Goal: Task Accomplishment & Management: Use online tool/utility

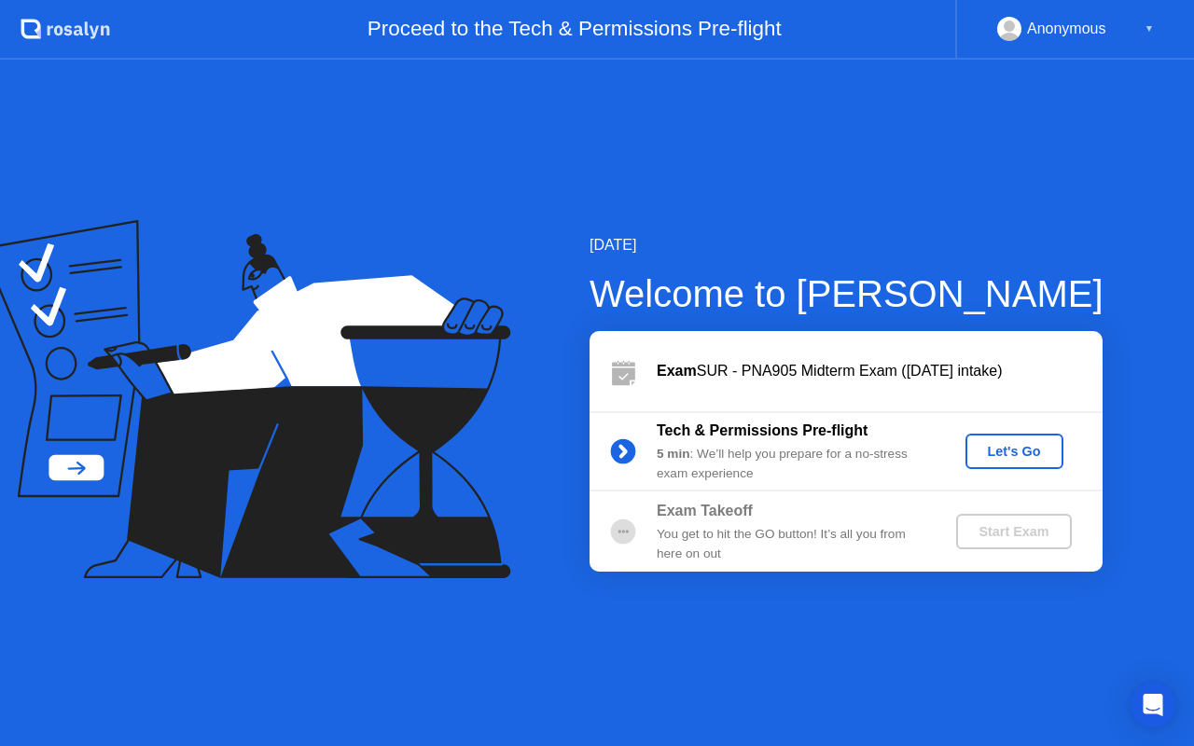
click at [1039, 444] on div "Let's Go" at bounding box center [1014, 451] width 83 height 15
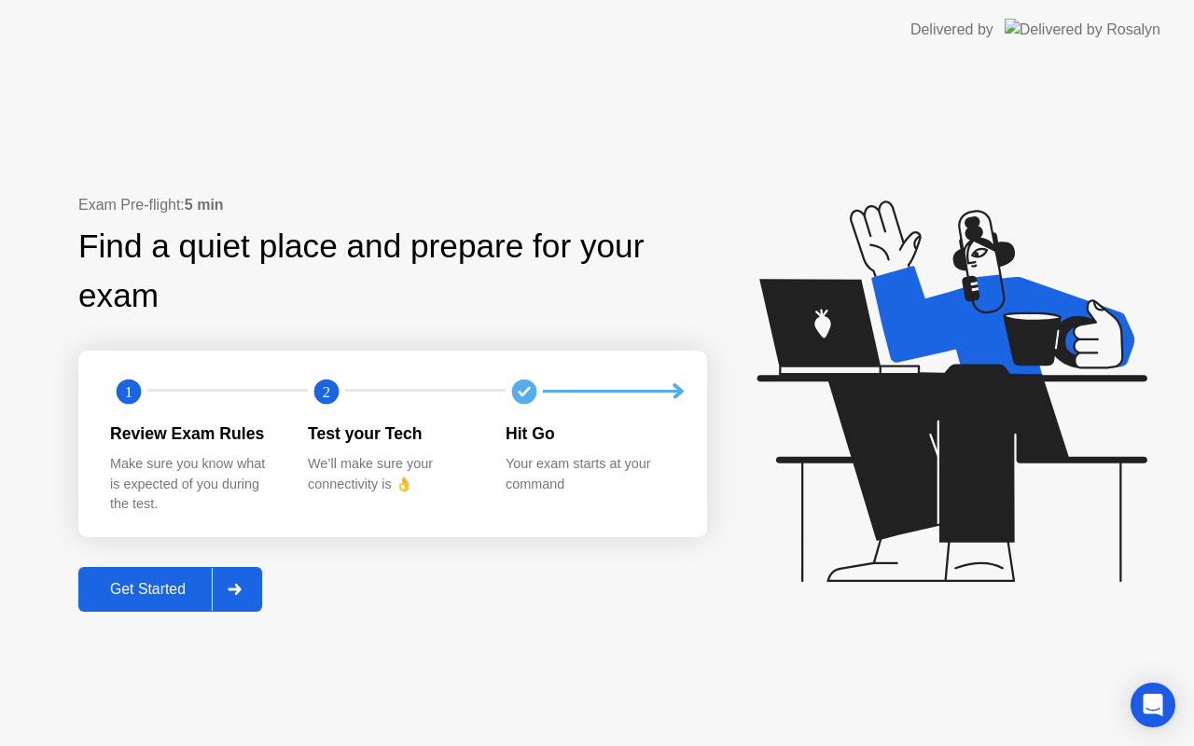
click at [150, 598] on div "Get Started" at bounding box center [148, 589] width 128 height 17
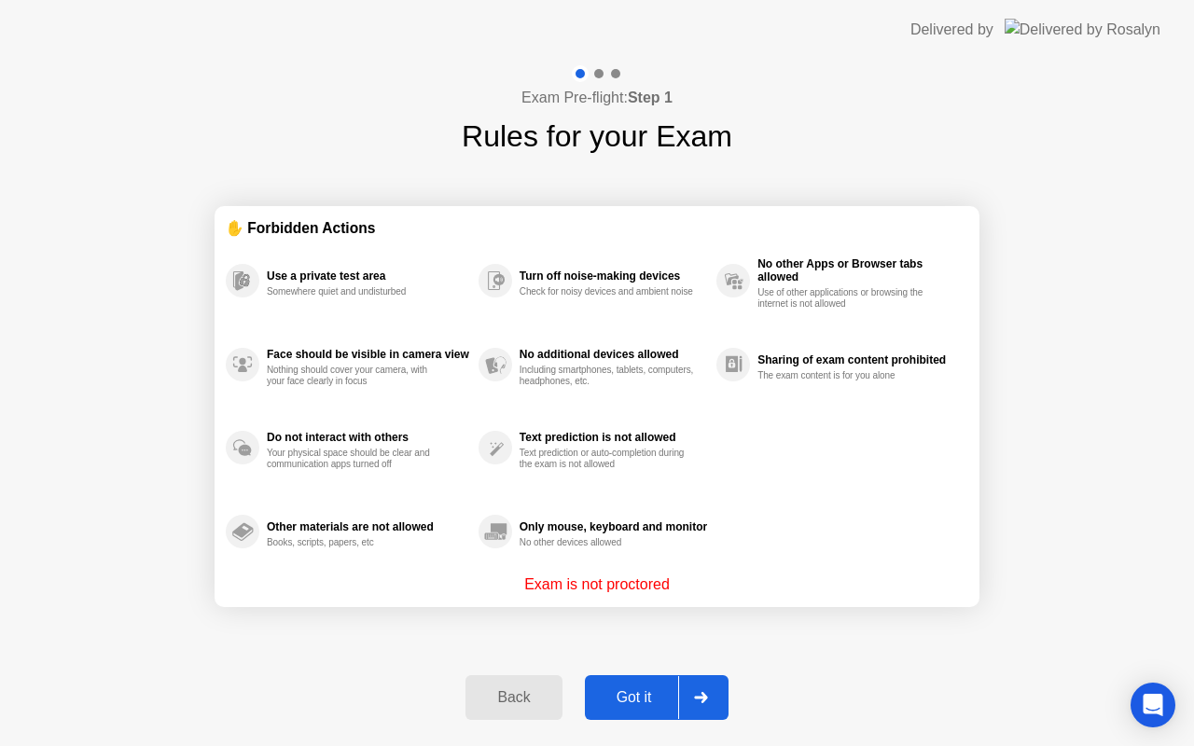
click at [648, 695] on div "Got it" at bounding box center [634, 697] width 88 height 17
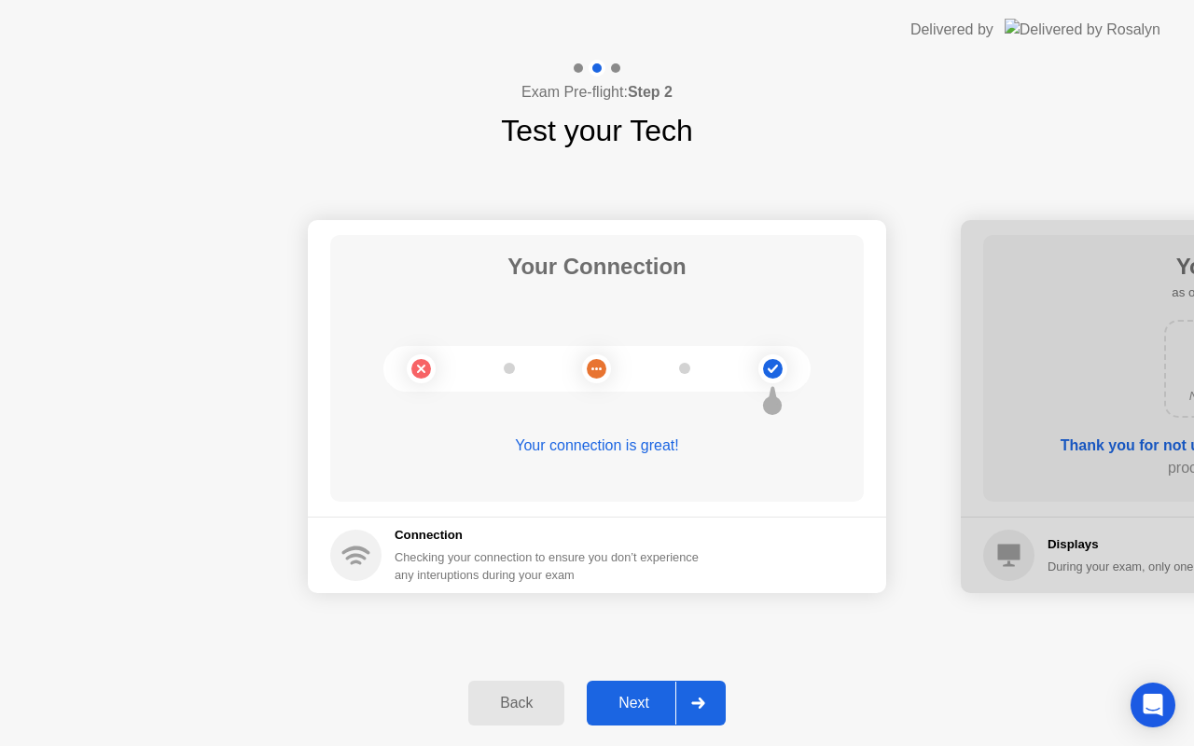
click at [657, 700] on div "Next" at bounding box center [633, 703] width 83 height 17
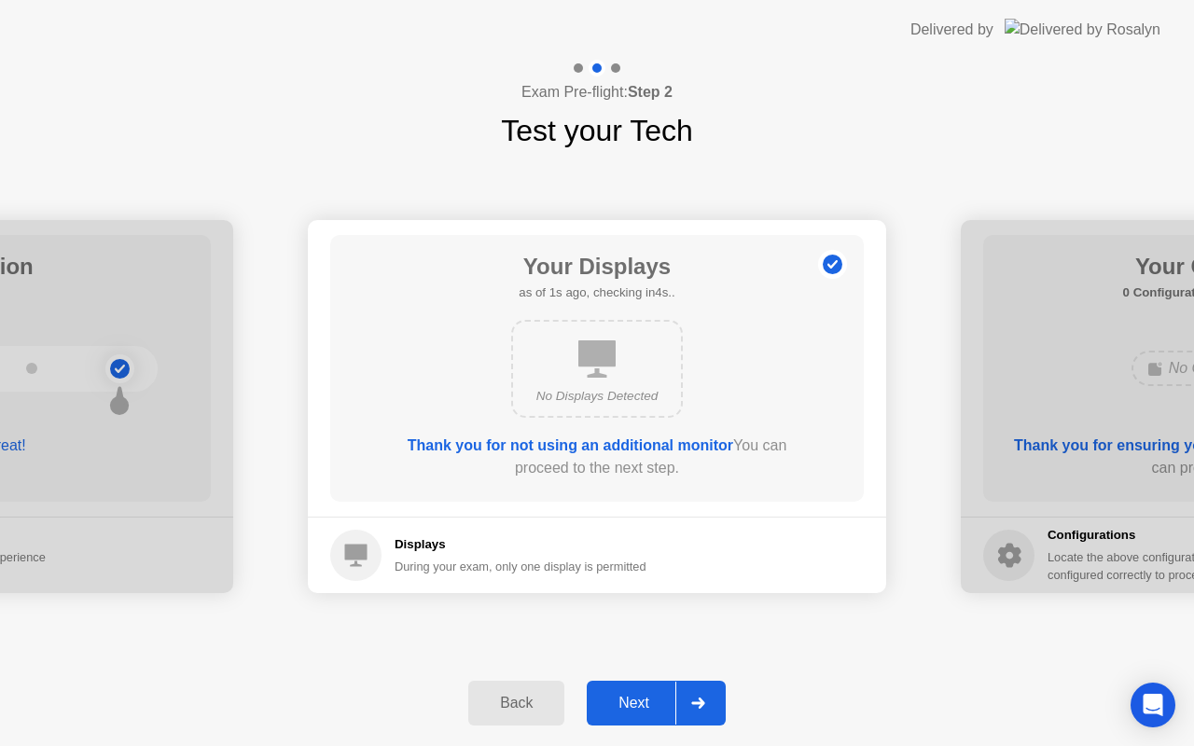
click at [657, 700] on div "Next" at bounding box center [633, 703] width 83 height 17
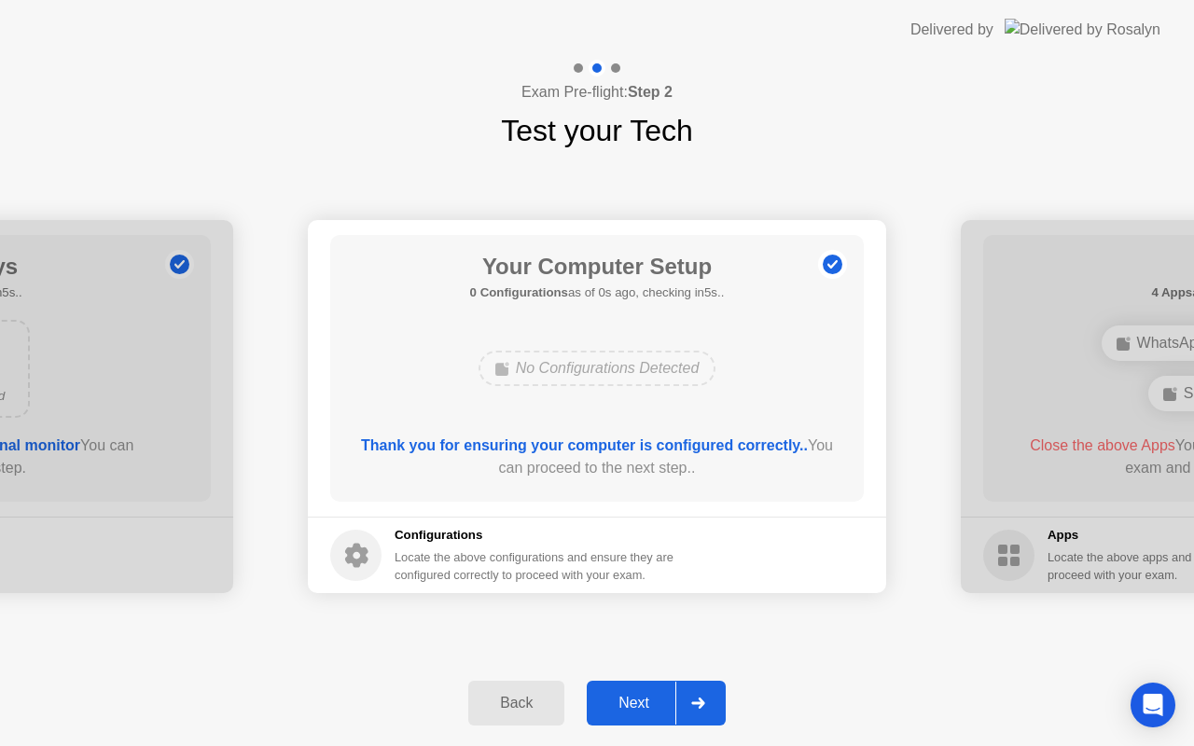
click at [657, 700] on div "Next" at bounding box center [633, 703] width 83 height 17
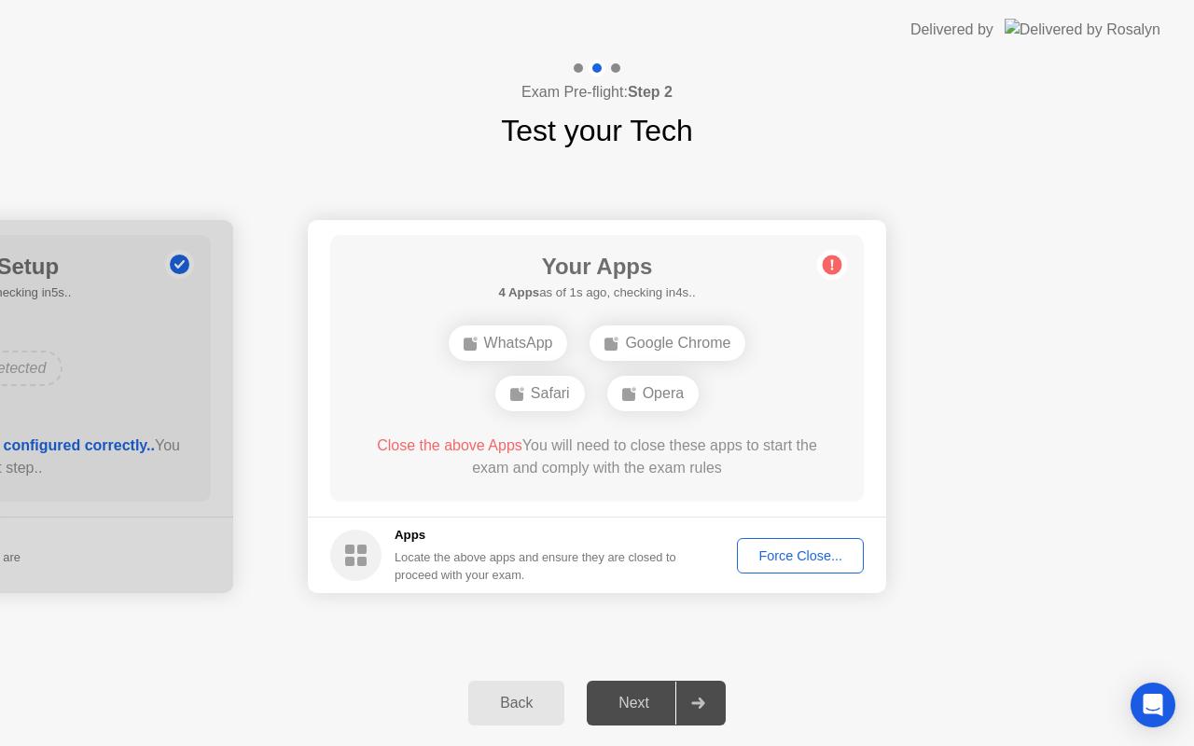
click at [699, 699] on icon at bounding box center [698, 703] width 14 height 11
click at [790, 560] on div "Force Close..." at bounding box center [800, 555] width 114 height 15
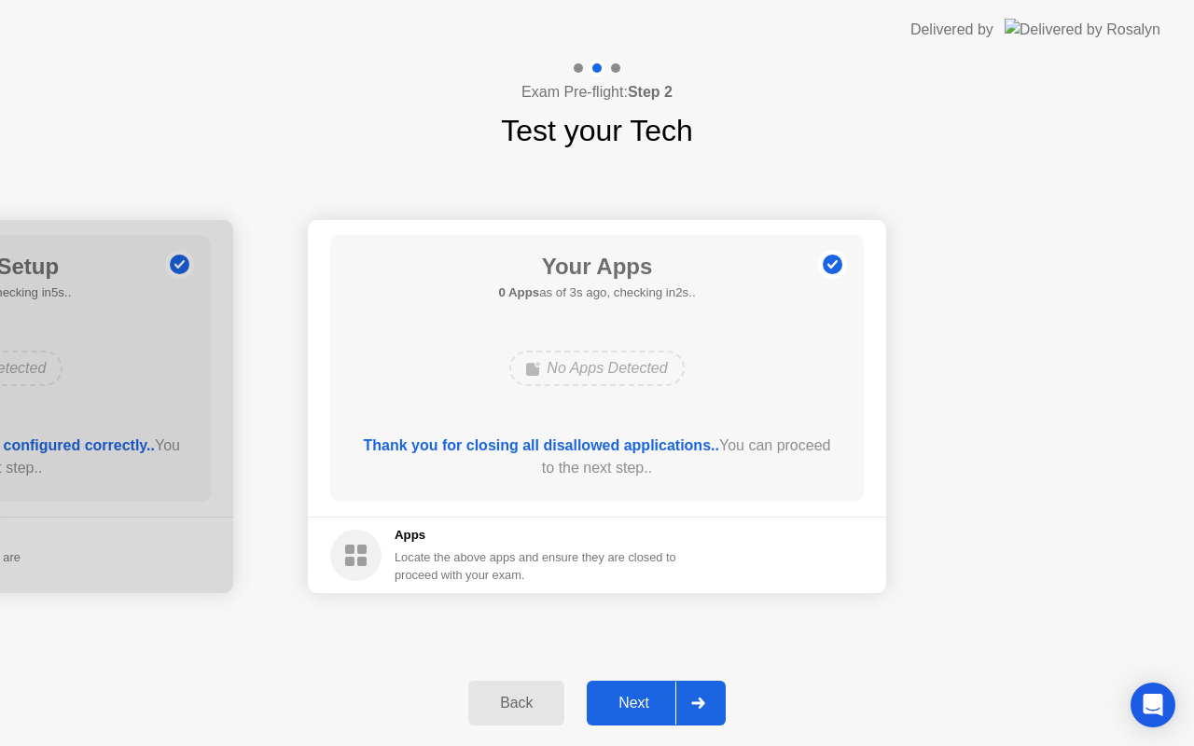
click at [632, 711] on div "Next" at bounding box center [633, 703] width 83 height 17
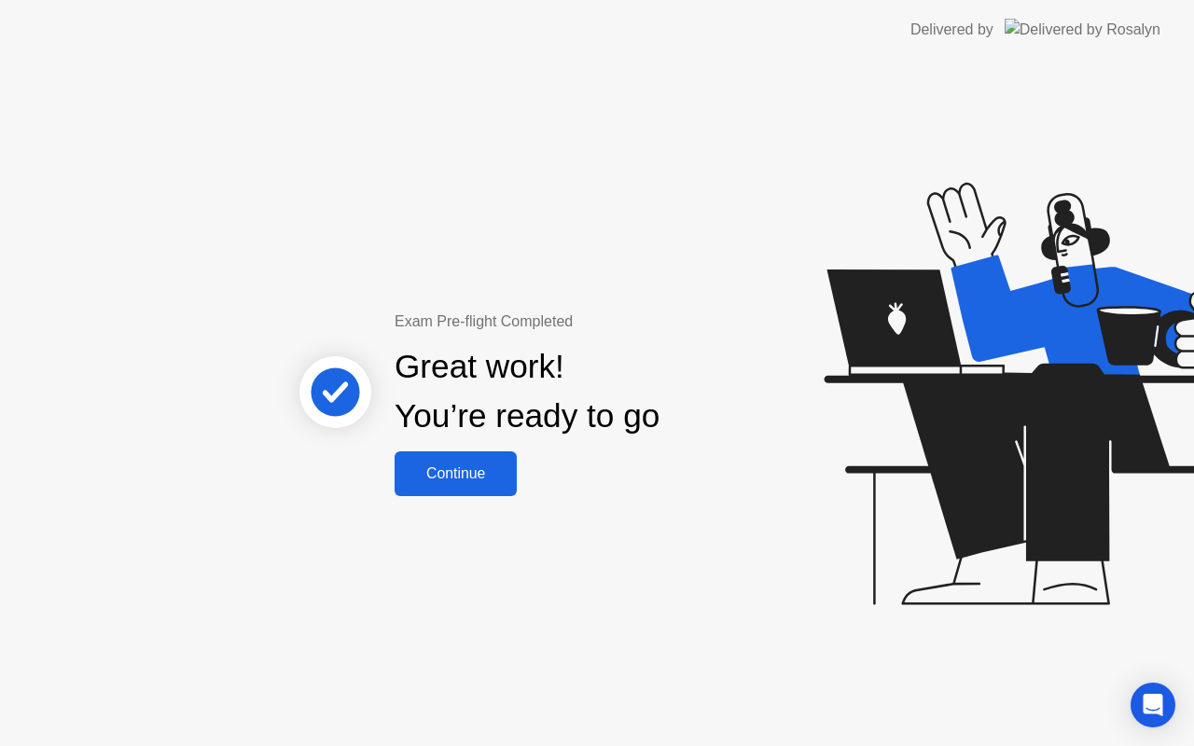
click at [453, 465] on div "Continue" at bounding box center [455, 473] width 111 height 17
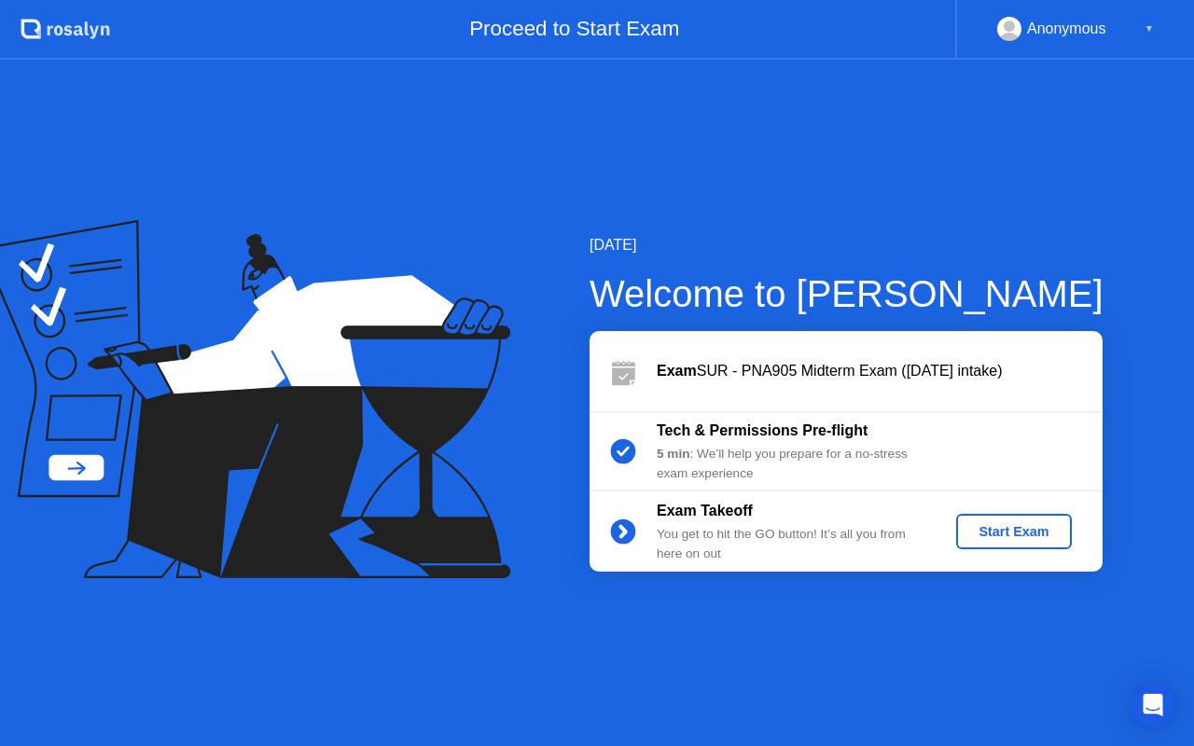
click at [1006, 538] on div "Start Exam" at bounding box center [1013, 531] width 100 height 15
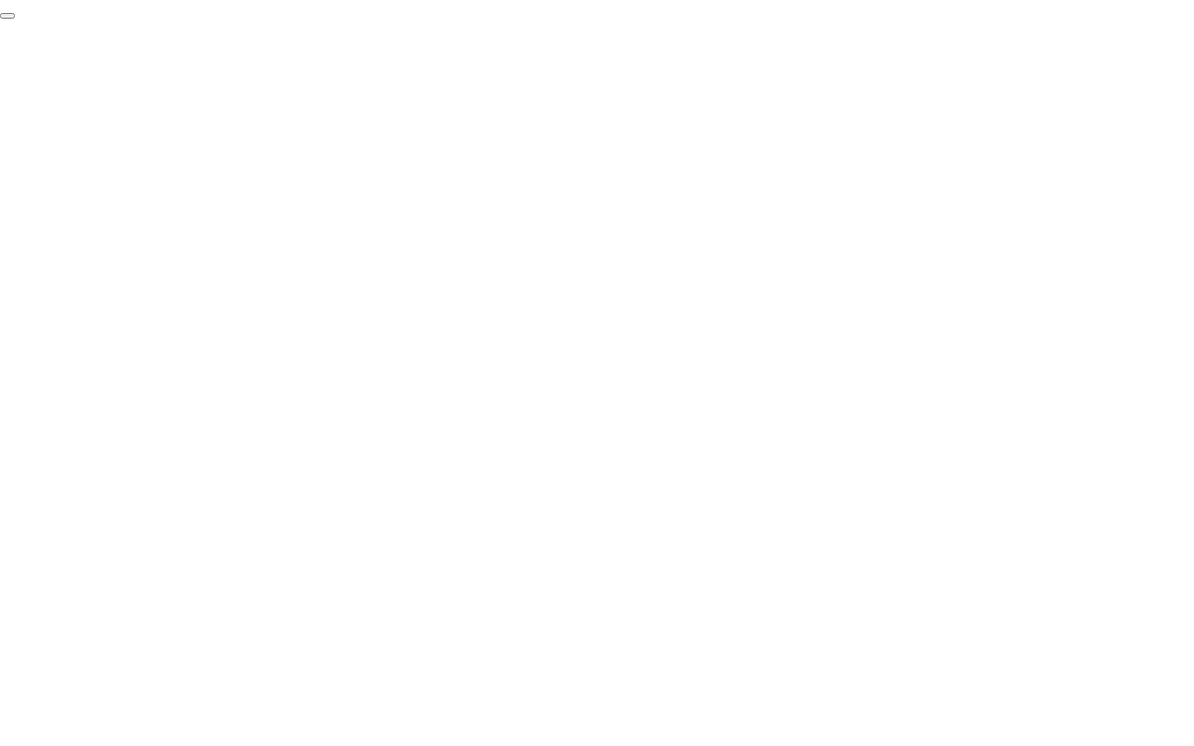
click div "End Proctoring Session"
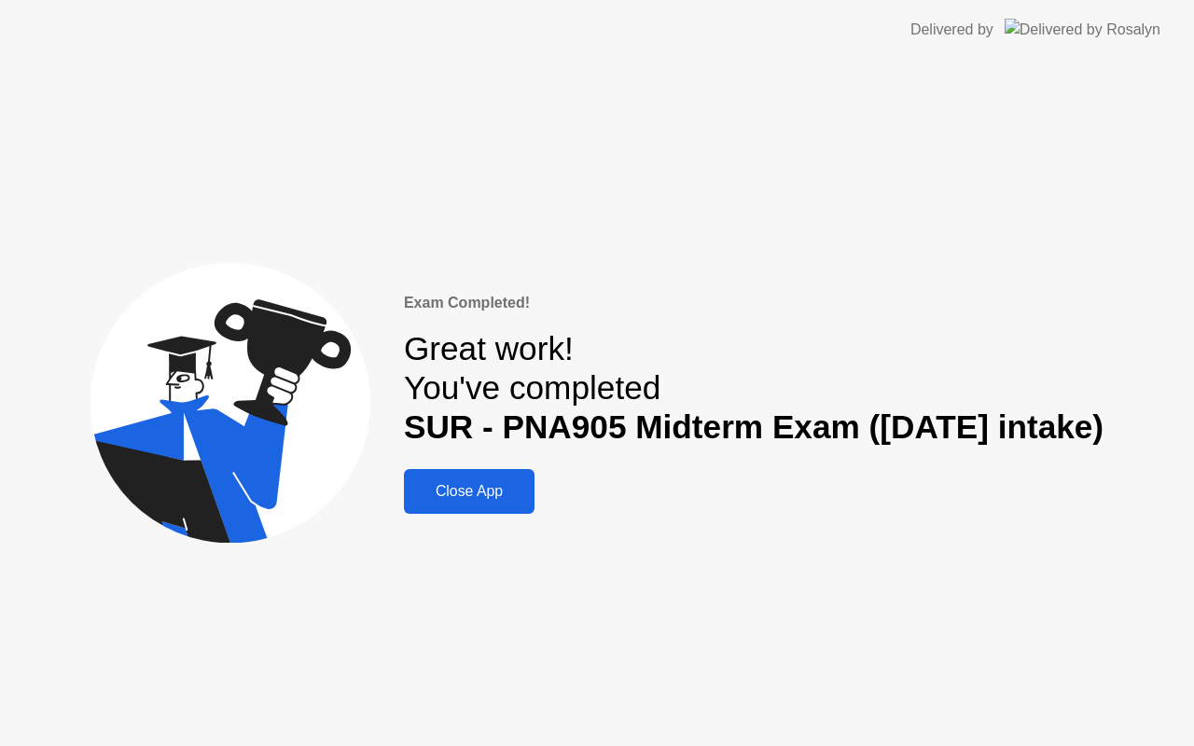
click at [477, 498] on div "Close App" at bounding box center [468, 491] width 119 height 17
